Goal: Transaction & Acquisition: Download file/media

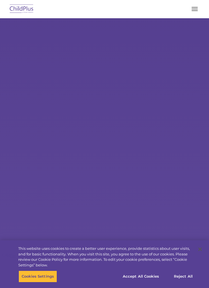
select select "MEDIUM"
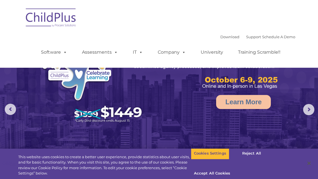
click at [209, 38] on link "Download" at bounding box center [229, 37] width 19 height 4
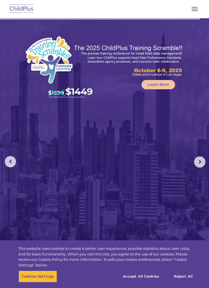
click at [198, 11] on button "button" at bounding box center [195, 8] width 12 height 9
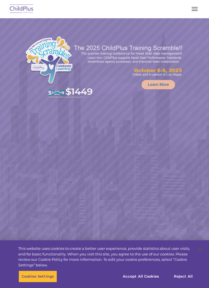
select select "MEDIUM"
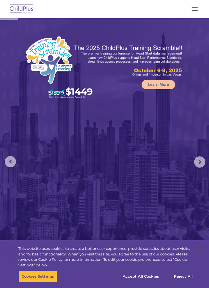
click at [198, 9] on button "button" at bounding box center [195, 8] width 12 height 9
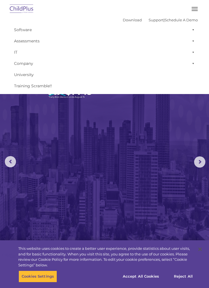
click at [127, 18] on link "Download" at bounding box center [132, 20] width 19 height 4
click at [129, 21] on link "Download" at bounding box center [132, 20] width 19 height 4
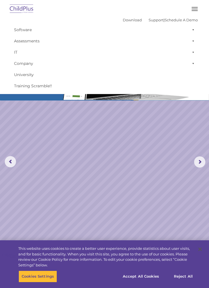
click at [123, 19] on link "Download" at bounding box center [132, 20] width 19 height 4
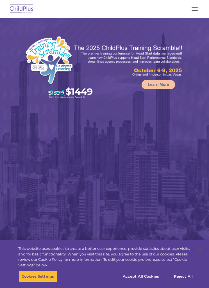
select select "MEDIUM"
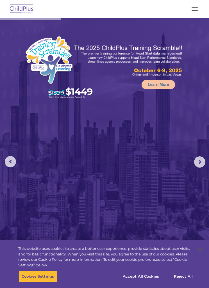
click at [194, 8] on button "button" at bounding box center [195, 8] width 12 height 9
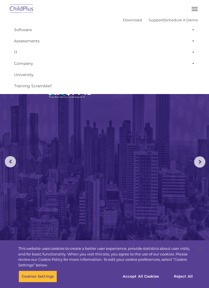
click at [123, 16] on div "Download Support | Schedule A Demo " at bounding box center [160, 20] width 75 height 8
click at [123, 22] on link "Download" at bounding box center [132, 20] width 19 height 4
